Goal: Transaction & Acquisition: Subscribe to service/newsletter

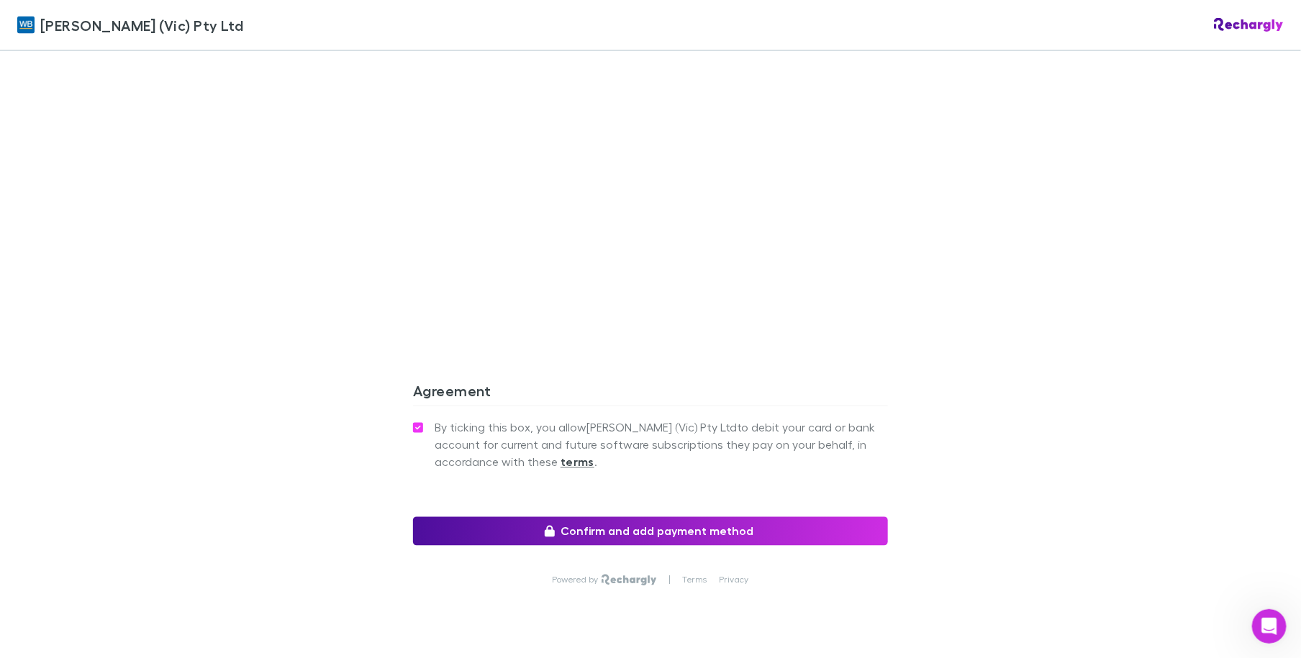
scroll to position [1148, 0]
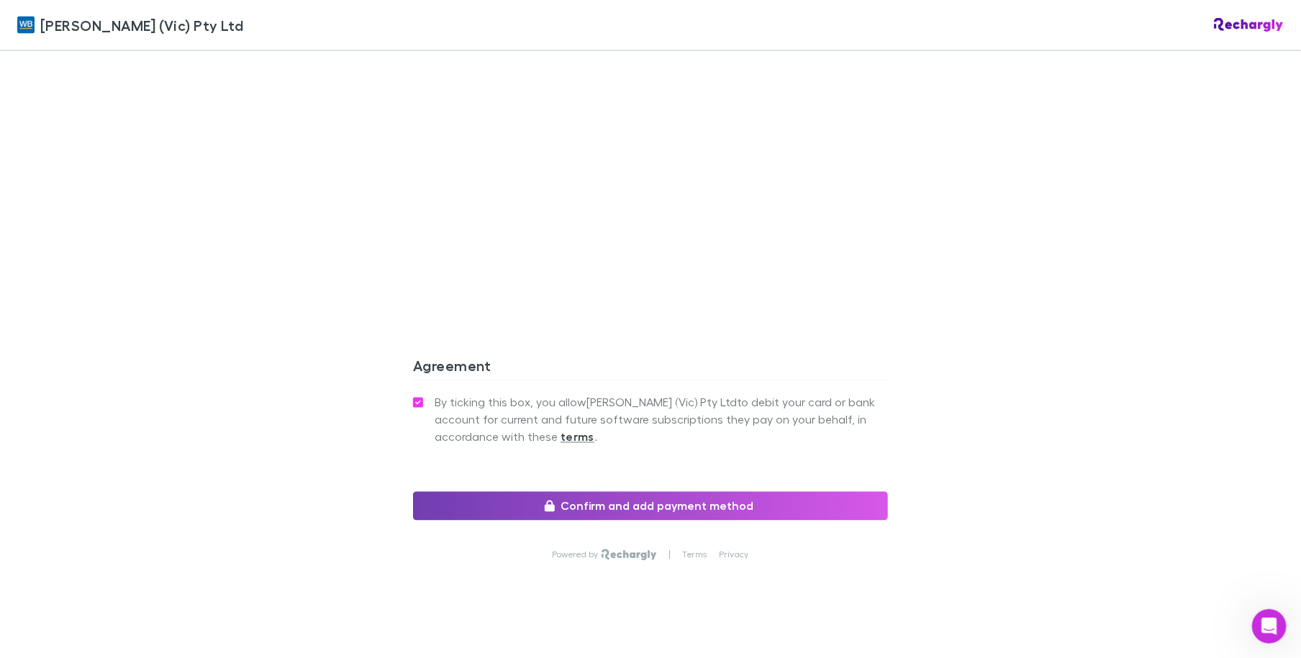
click at [612, 492] on button "Confirm and add payment method" at bounding box center [650, 506] width 475 height 29
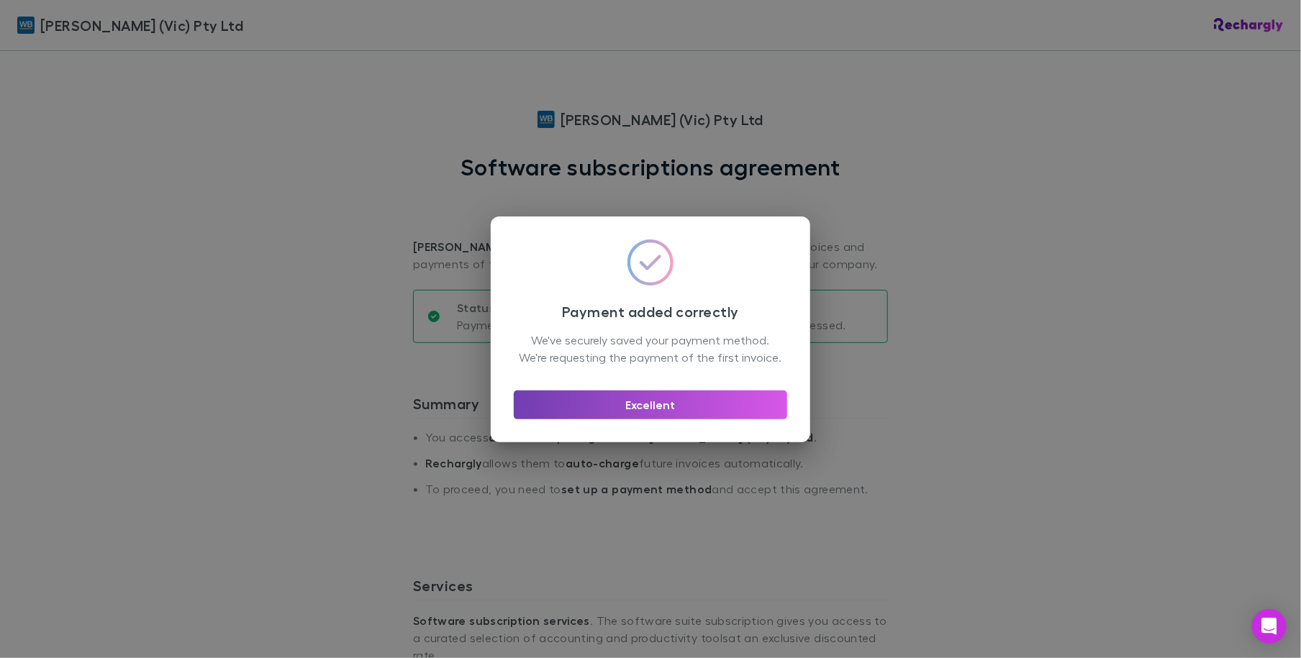
click at [650, 419] on button "Excellent" at bounding box center [650, 405] width 273 height 29
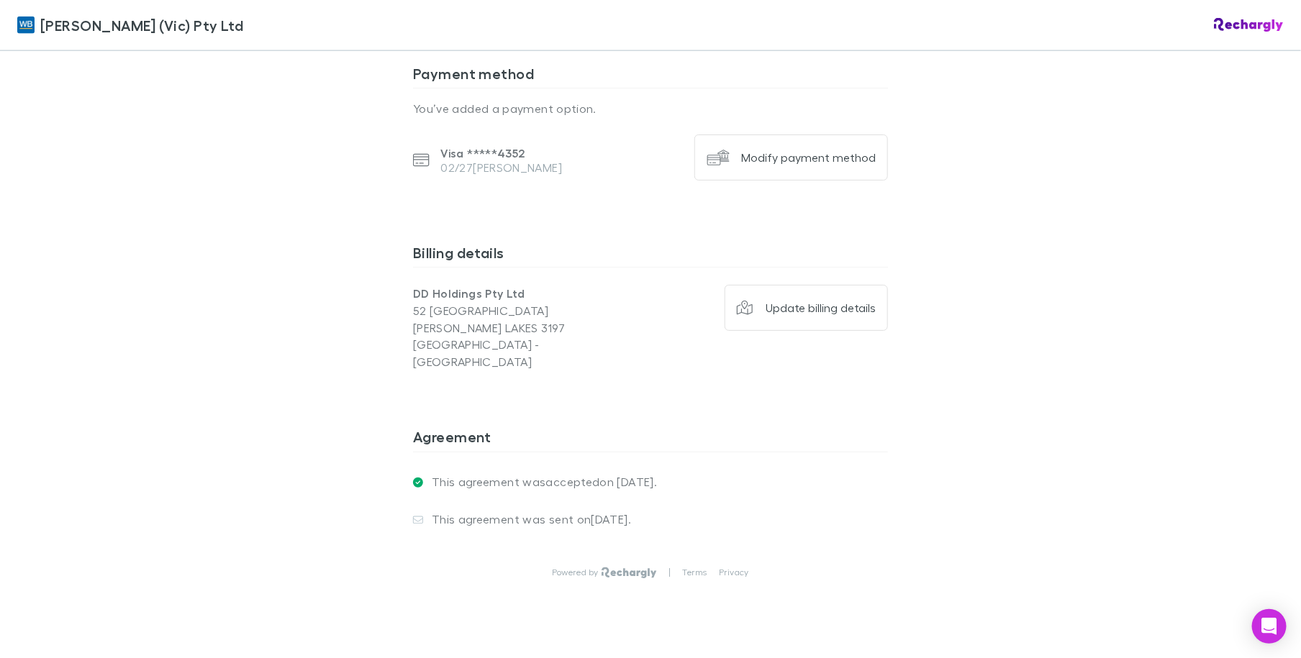
scroll to position [978, 0]
